Goal: Information Seeking & Learning: Learn about a topic

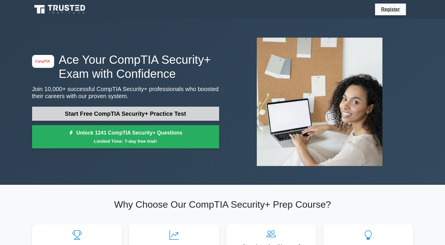
click at [124, 115] on link "Start Free CompTIA Security+ Practice Test" at bounding box center [125, 114] width 187 height 14
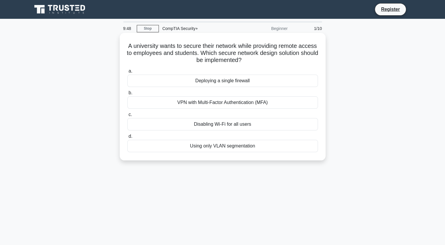
click at [165, 105] on div "VPN with Multi-Factor Authentication (MFA)" at bounding box center [222, 102] width 190 height 12
click at [127, 95] on input "b. VPN with Multi-Factor Authentication (MFA)" at bounding box center [127, 93] width 0 height 4
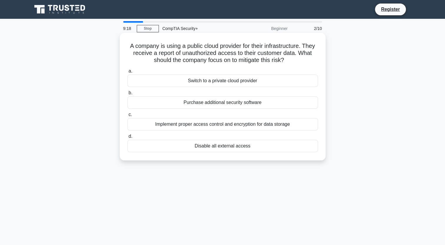
click at [181, 126] on div "Implement proper access control and encryption for data storage" at bounding box center [222, 124] width 190 height 12
click at [127, 117] on input "c. Implement proper access control and encryption for data storage" at bounding box center [127, 115] width 0 height 4
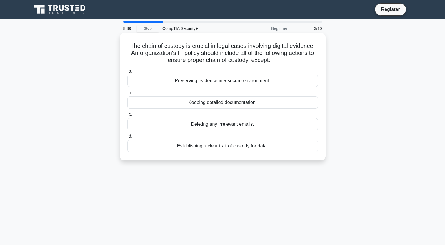
click at [186, 83] on div "Preserving evidence in a secure environment." at bounding box center [222, 81] width 190 height 12
click at [127, 73] on input "a. Preserving evidence in a secure environment." at bounding box center [127, 71] width 0 height 4
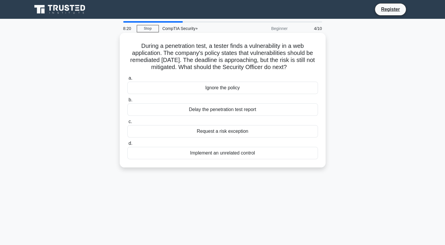
click at [190, 130] on div "Request a risk exception" at bounding box center [222, 131] width 190 height 12
click at [127, 124] on input "c. Request a risk exception" at bounding box center [127, 122] width 0 height 4
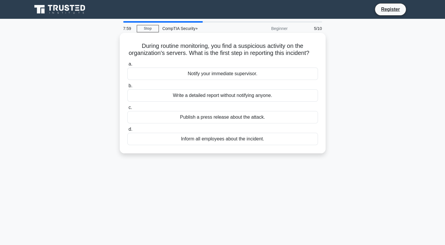
click at [184, 80] on div "Notify your immediate supervisor." at bounding box center [222, 74] width 190 height 12
click at [127, 66] on input "a. Notify your immediate supervisor." at bounding box center [127, 64] width 0 height 4
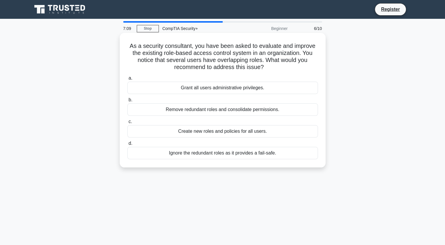
click at [185, 130] on div "Create new roles and policies for all users." at bounding box center [222, 131] width 190 height 12
click at [127, 124] on input "c. Create new roles and policies for all users." at bounding box center [127, 122] width 0 height 4
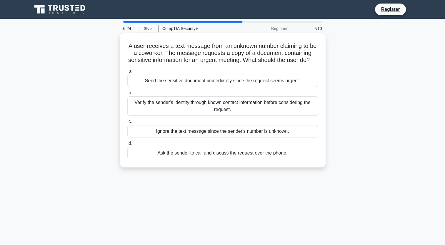
click at [207, 112] on div "Verify the sender's identity through known contact information before consideri…" at bounding box center [222, 105] width 190 height 19
click at [127, 95] on input "b. Verify the sender's identity through known contact information before consid…" at bounding box center [127, 93] width 0 height 4
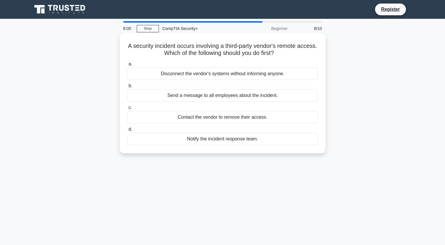
click at [187, 138] on div "Notify the incident response team." at bounding box center [222, 139] width 190 height 12
click at [127, 131] on input "d. Notify the incident response team." at bounding box center [127, 130] width 0 height 4
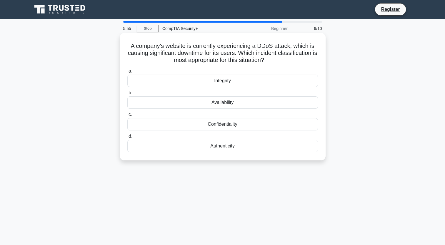
click at [182, 102] on div "Availability" at bounding box center [222, 102] width 190 height 12
click at [127, 95] on input "b. Availability" at bounding box center [127, 93] width 0 height 4
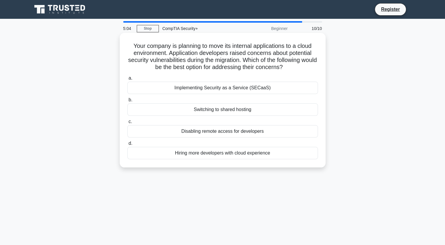
click at [230, 86] on div "Implementing Security as a Service (SECaaS)" at bounding box center [222, 88] width 190 height 12
click at [127, 80] on input "a. Implementing Security as a Service (SECaaS)" at bounding box center [127, 78] width 0 height 4
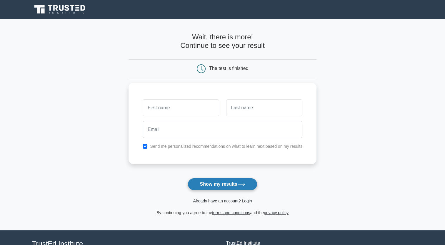
click at [205, 184] on button "Show my results" at bounding box center [221, 184] width 69 height 12
